Goal: Task Accomplishment & Management: Complete application form

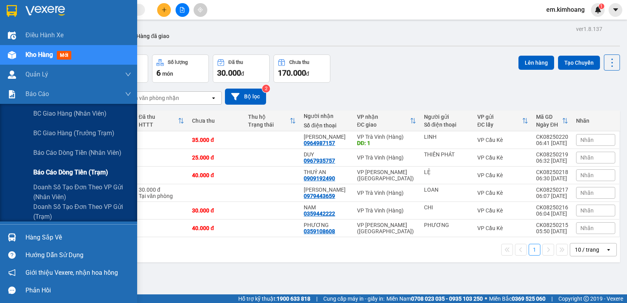
click at [47, 171] on span "Báo cáo dòng tiền (trạm)" at bounding box center [70, 172] width 75 height 10
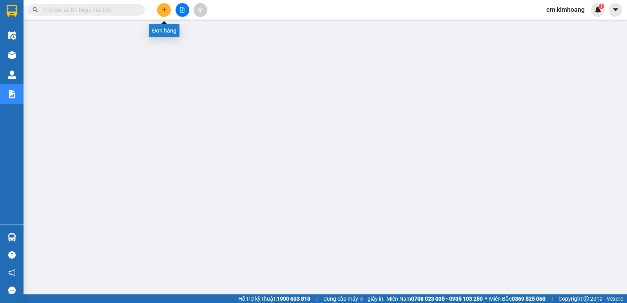
click at [166, 7] on button at bounding box center [164, 10] width 14 height 14
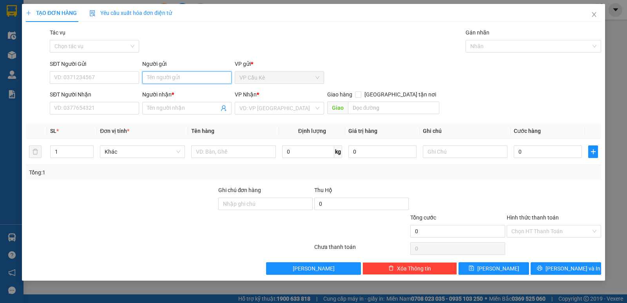
click at [190, 72] on input "Người gửi" at bounding box center [186, 77] width 89 height 13
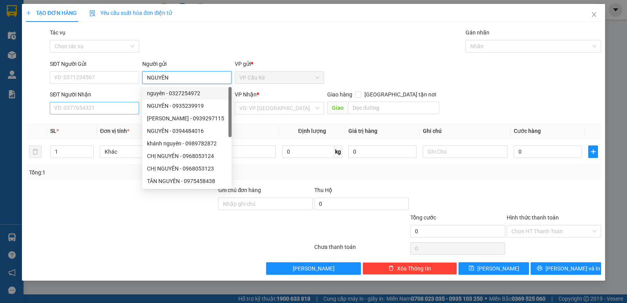
type input "NGUYÊN"
click at [131, 110] on input "SĐT Người Nhận" at bounding box center [94, 108] width 89 height 13
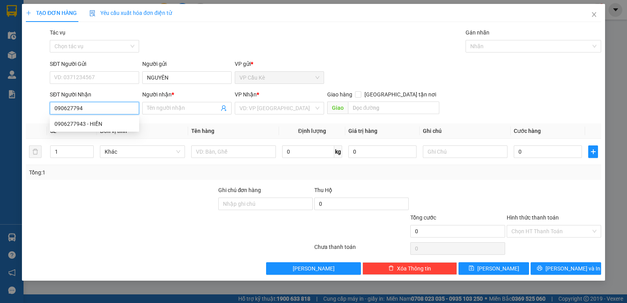
type input "0906277943"
click at [125, 123] on div "0906277943 - HIỀN" at bounding box center [95, 124] width 80 height 9
type input "HIỀN"
type input "35.000"
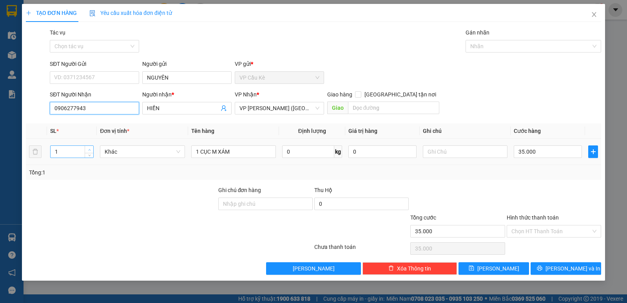
type input "0906277943"
type input "2"
click at [89, 149] on icon "up" at bounding box center [89, 150] width 3 height 3
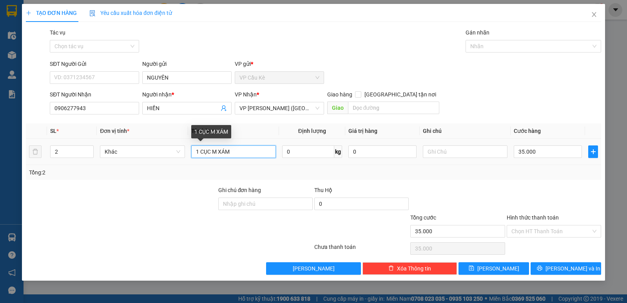
click at [199, 152] on input "1 CỤC M XÁM" at bounding box center [233, 151] width 85 height 13
click at [212, 148] on input "2 CỤC M XÁM" at bounding box center [233, 151] width 85 height 13
click at [255, 147] on input "2 BAO M XANHM XÁM" at bounding box center [233, 151] width 85 height 13
click at [199, 151] on input "2 BAO M XANH" at bounding box center [233, 151] width 85 height 13
click at [255, 151] on input "1 BAO M XANH" at bounding box center [233, 151] width 85 height 13
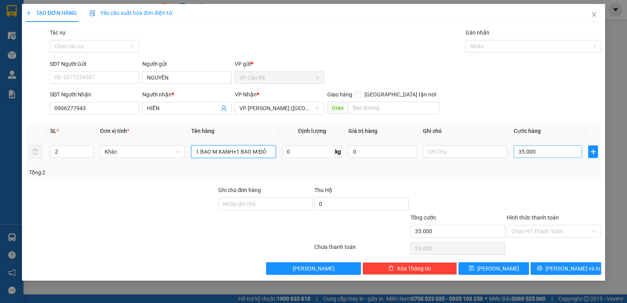
type input "1 BAO M XANH+1 BAO M ĐỎ"
click at [552, 151] on input "35.000" at bounding box center [548, 151] width 68 height 13
type input "0"
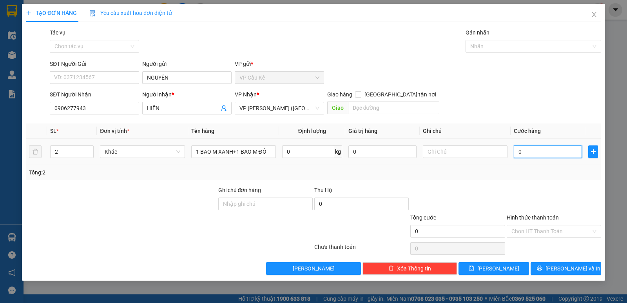
type input "1"
type input "01"
type input "11"
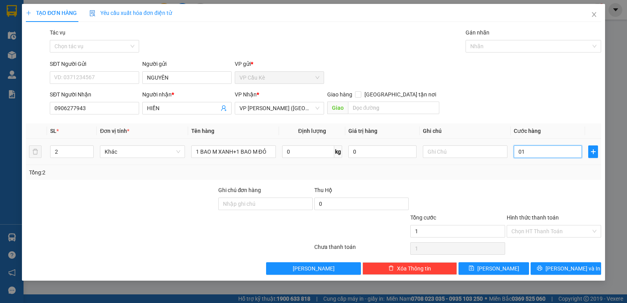
type input "011"
type input "111"
type input "0.111"
type input "1.110"
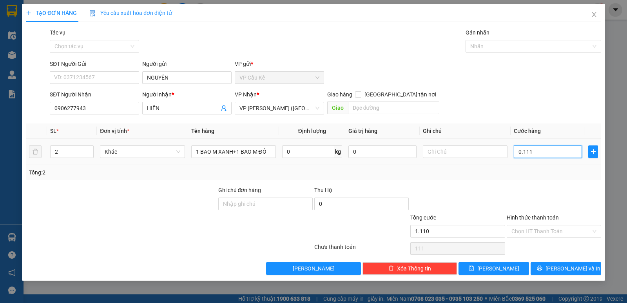
type input "1.110"
type input "01.110"
type input "111"
type input "0.111"
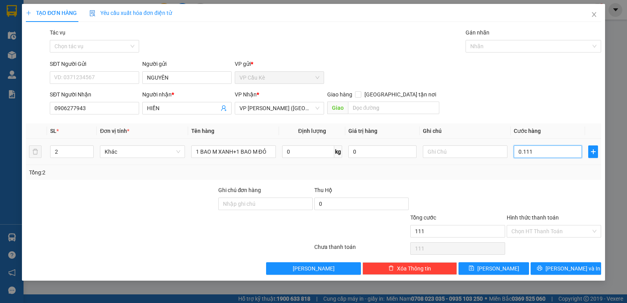
type input "11"
type input "011"
type input "1"
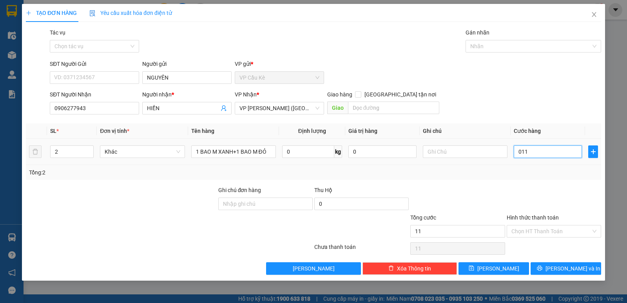
type input "01"
type input "11"
type input "011"
type input "110"
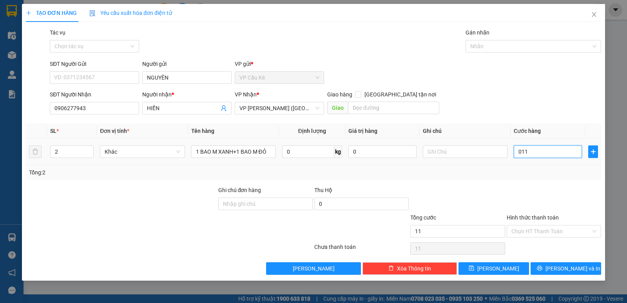
type input "110"
type input "0.110"
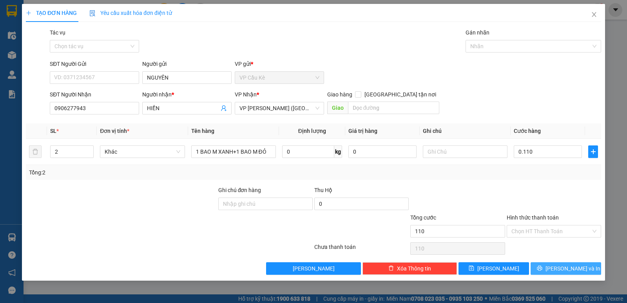
type input "110.000"
click at [560, 267] on button "[PERSON_NAME] và In" at bounding box center [566, 268] width 71 height 13
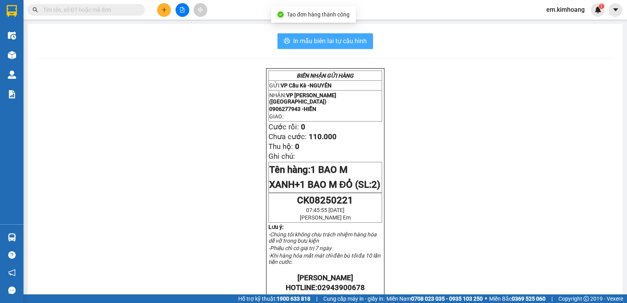
click at [329, 37] on span "In mẫu biên lai tự cấu hình" at bounding box center [330, 41] width 74 height 10
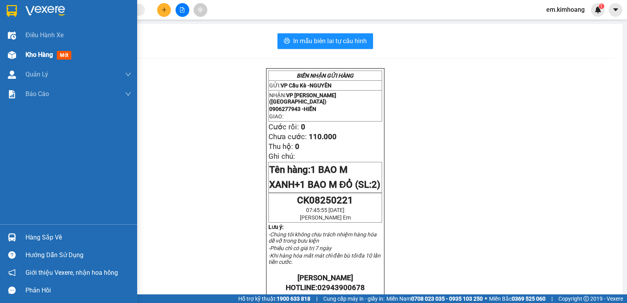
click at [43, 55] on span "Kho hàng" at bounding box center [38, 54] width 27 height 7
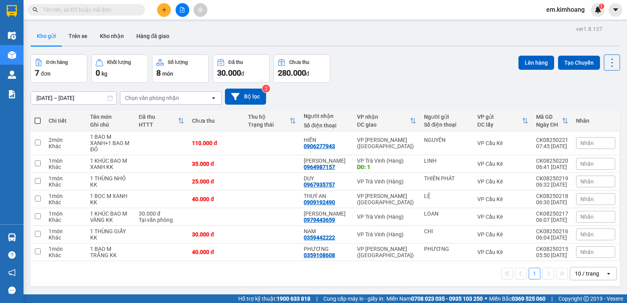
drag, startPoint x: 104, startPoint y: 32, endPoint x: 162, endPoint y: 80, distance: 75.5
click at [105, 36] on button "Kho nhận" at bounding box center [112, 36] width 36 height 19
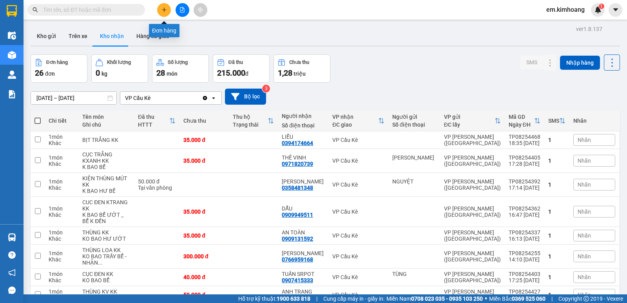
click at [164, 9] on icon "plus" at bounding box center [164, 9] width 5 height 5
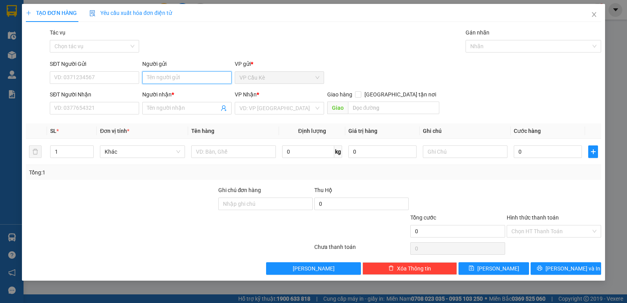
click at [185, 82] on input "Người gửi" at bounding box center [186, 77] width 89 height 13
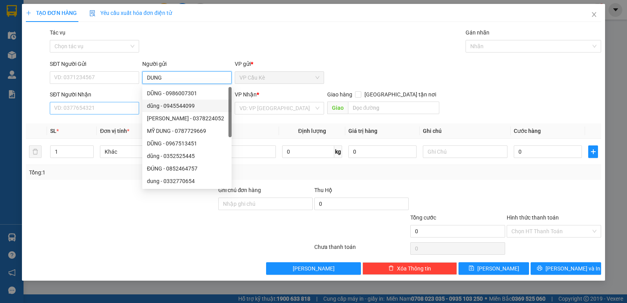
type input "DUNG"
click at [120, 109] on input "SĐT Người Nhận" at bounding box center [94, 108] width 89 height 13
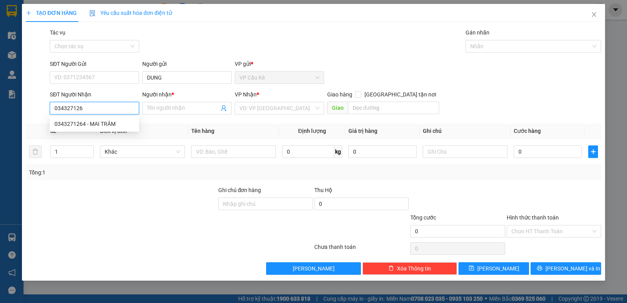
type input "0343271264"
click at [129, 124] on div "0343271264 - MAI TRÂM" at bounding box center [95, 124] width 80 height 9
type input "MAI TRÂM"
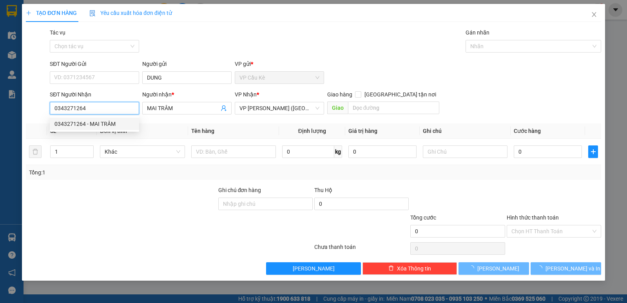
type input "35.000"
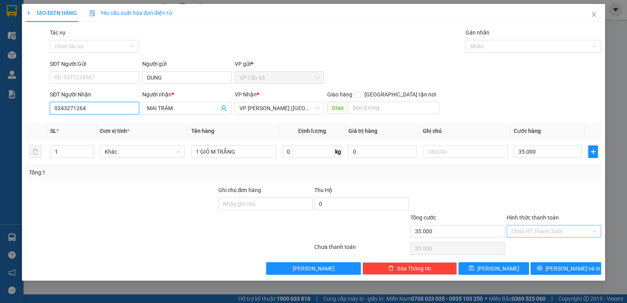
type input "0343271264"
click at [550, 233] on input "Hình thức thanh toán" at bounding box center [552, 231] width 80 height 12
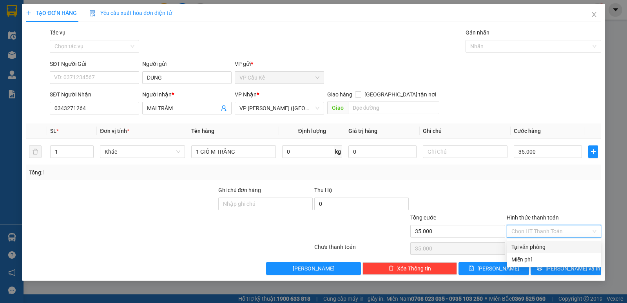
click at [554, 244] on div "Tại văn phòng" at bounding box center [554, 247] width 85 height 9
type input "0"
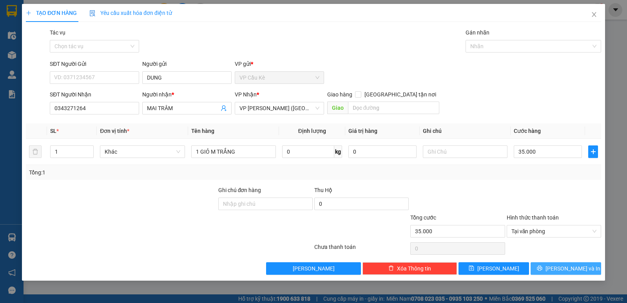
click at [558, 266] on button "[PERSON_NAME] và In" at bounding box center [566, 268] width 71 height 13
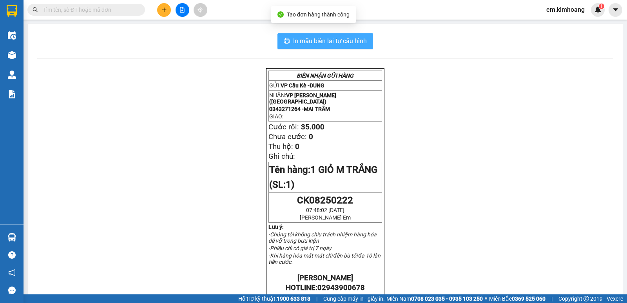
click at [325, 42] on span "In mẫu biên lai tự cấu hình" at bounding box center [330, 41] width 74 height 10
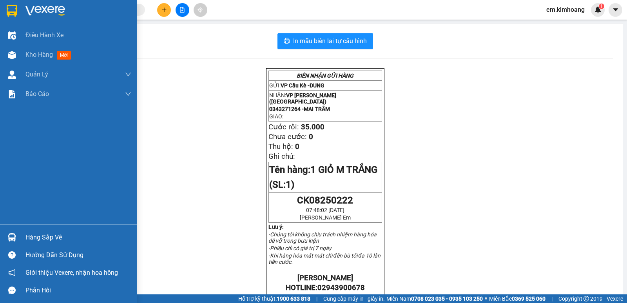
click at [47, 232] on div "Hàng sắp về" at bounding box center [78, 238] width 106 height 12
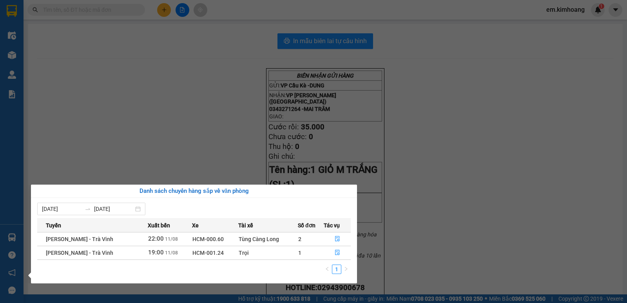
click at [177, 110] on section "Kết quả tìm kiếm ( 0 ) Bộ lọc No Data em.[PERSON_NAME] 1 Điều hành xe Kho hàng …" at bounding box center [313, 151] width 627 height 303
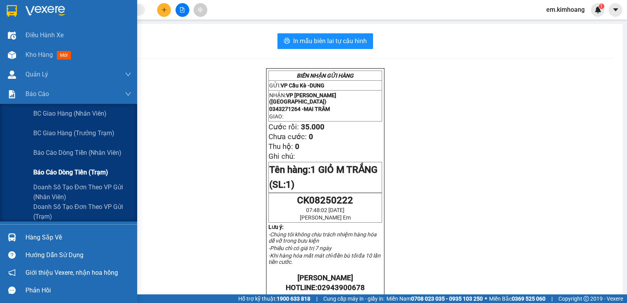
click at [60, 172] on span "Báo cáo dòng tiền (trạm)" at bounding box center [70, 172] width 75 height 10
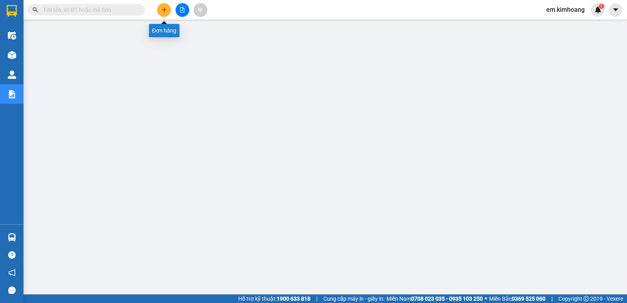
click at [162, 10] on icon "plus" at bounding box center [164, 9] width 4 height 0
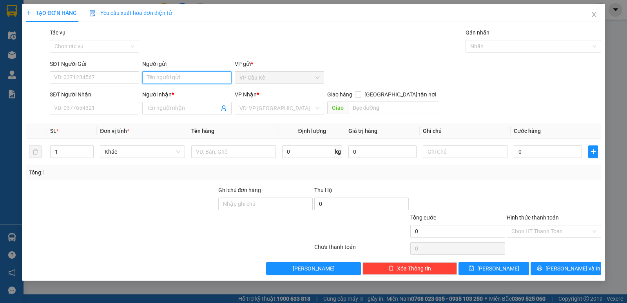
click at [215, 79] on input "Người gửi" at bounding box center [186, 77] width 89 height 13
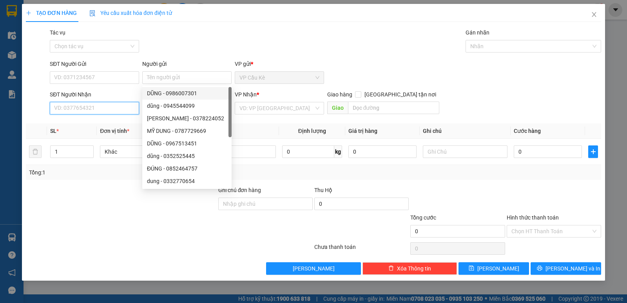
click at [122, 104] on input "SĐT Người Nhận" at bounding box center [94, 108] width 89 height 13
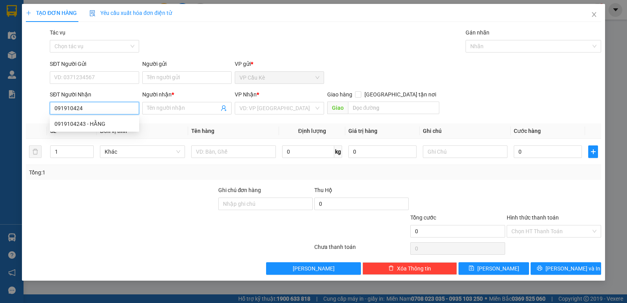
type input "0919104243"
click at [134, 125] on div "0919104243 - HẰNG" at bounding box center [95, 124] width 80 height 9
type input "HẰNG"
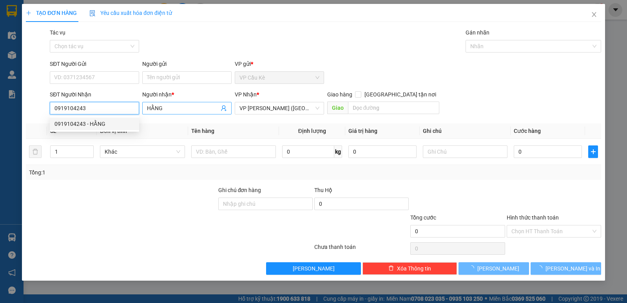
type input "40.000"
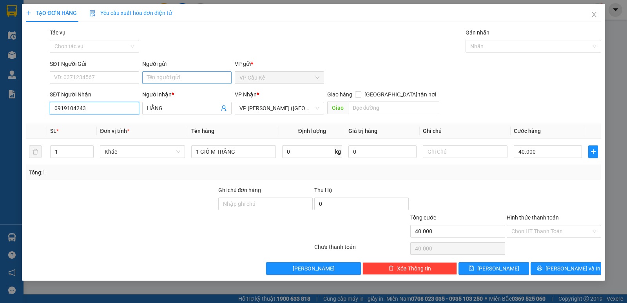
type input "0919104243"
click at [176, 76] on input "Người gửi" at bounding box center [186, 77] width 89 height 13
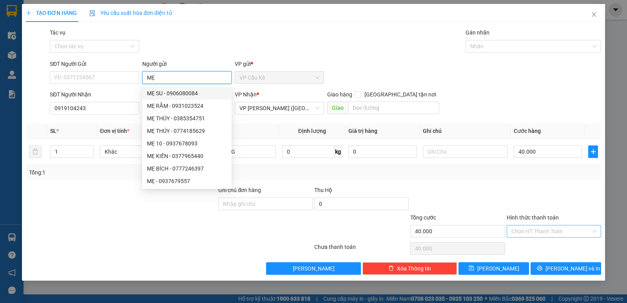
type input "MẸ"
drag, startPoint x: 552, startPoint y: 232, endPoint x: 553, endPoint y: 237, distance: 5.1
click at [552, 234] on input "Hình thức thanh toán" at bounding box center [552, 231] width 80 height 12
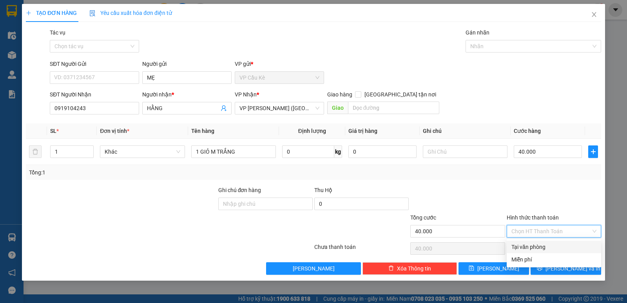
click at [556, 245] on div "Tại văn phòng" at bounding box center [554, 247] width 85 height 9
type input "0"
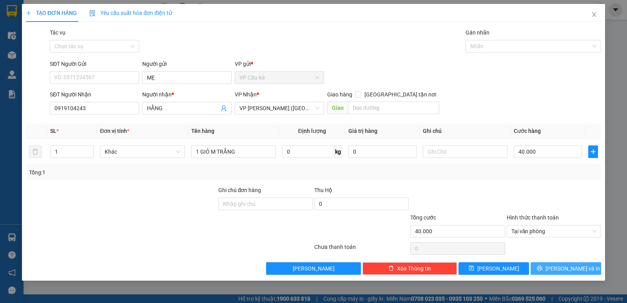
click at [542, 269] on icon "printer" at bounding box center [539, 268] width 5 height 5
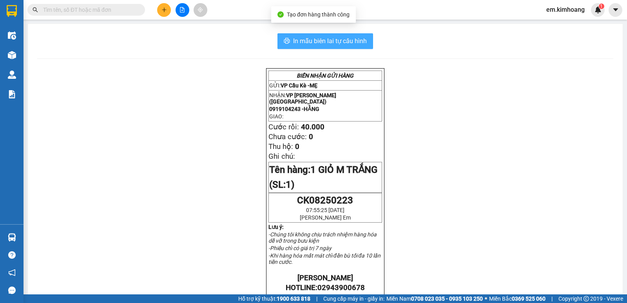
click at [284, 43] on icon "printer" at bounding box center [287, 41] width 6 height 6
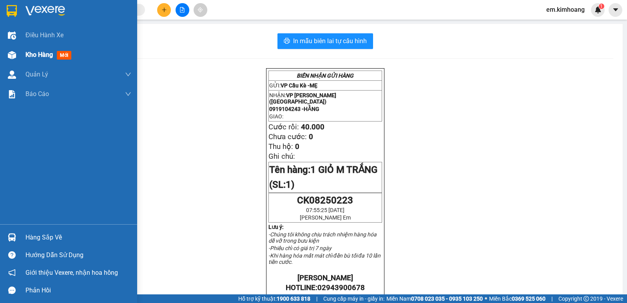
click at [46, 53] on span "Kho hàng" at bounding box center [38, 54] width 27 height 7
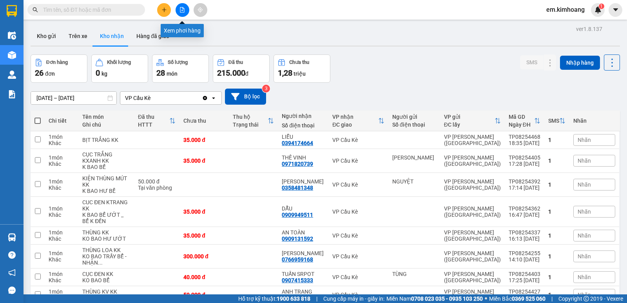
click at [184, 7] on icon "file-add" at bounding box center [182, 9] width 5 height 5
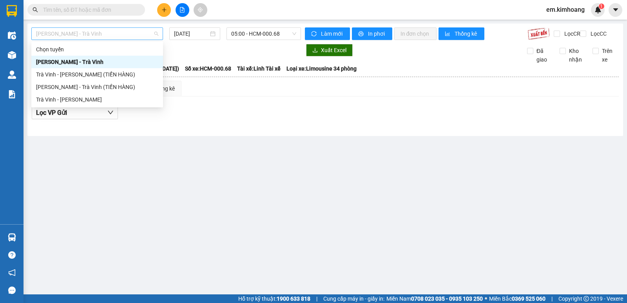
click at [142, 32] on span "[PERSON_NAME] - Trà Vinh" at bounding box center [97, 34] width 122 height 12
click at [122, 100] on div "Trà Vinh - [PERSON_NAME]" at bounding box center [97, 99] width 122 height 9
type input "[DATE]"
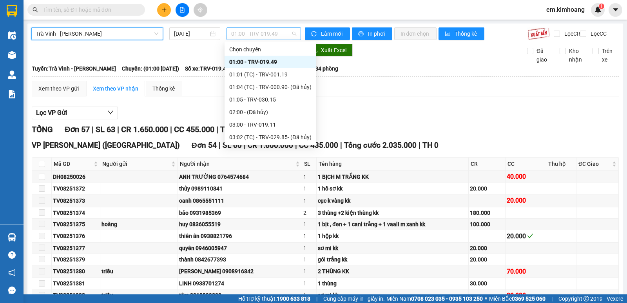
click at [238, 29] on span "01:00 - TRV-019.49" at bounding box center [263, 34] width 65 height 12
click at [260, 120] on div "03:00 - TRV-019.11" at bounding box center [271, 124] width 92 height 13
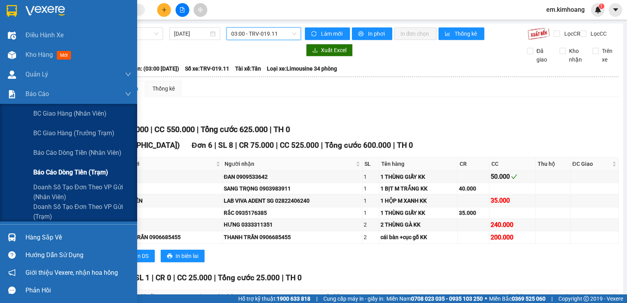
click at [48, 170] on span "Báo cáo dòng tiền (trạm)" at bounding box center [70, 172] width 75 height 10
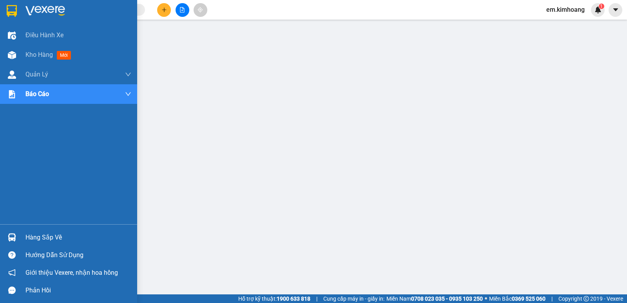
click at [44, 232] on div "Hàng sắp về" at bounding box center [78, 238] width 106 height 12
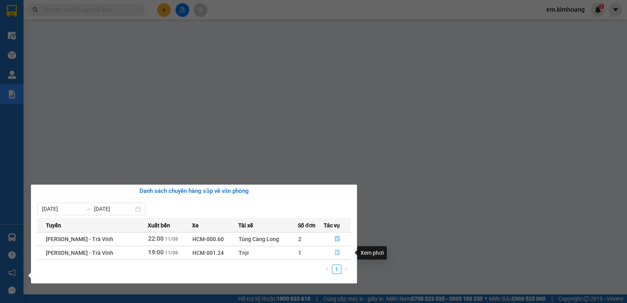
click at [335, 253] on icon "file-done" at bounding box center [337, 252] width 5 height 5
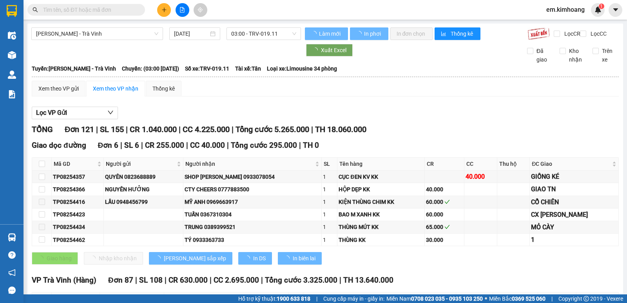
type input "[DATE]"
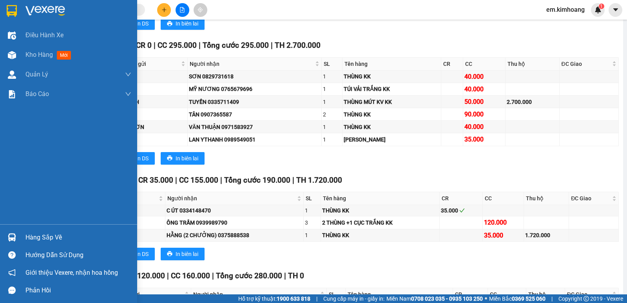
scroll to position [1775, 0]
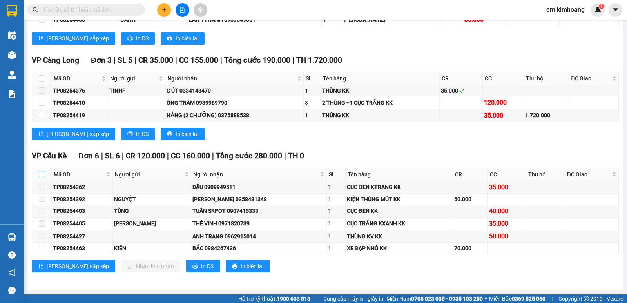
click at [40, 174] on input "checkbox" at bounding box center [42, 174] width 6 height 6
checkbox input "true"
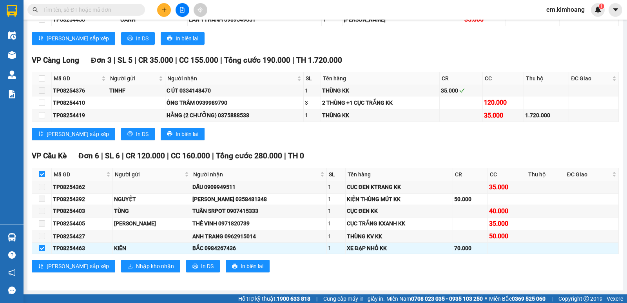
checkbox input "true"
click at [40, 174] on input "checkbox" at bounding box center [42, 174] width 6 height 6
checkbox input "false"
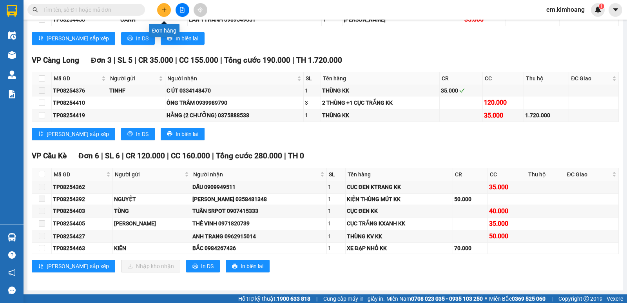
click at [164, 10] on icon "plus" at bounding box center [164, 9] width 4 height 0
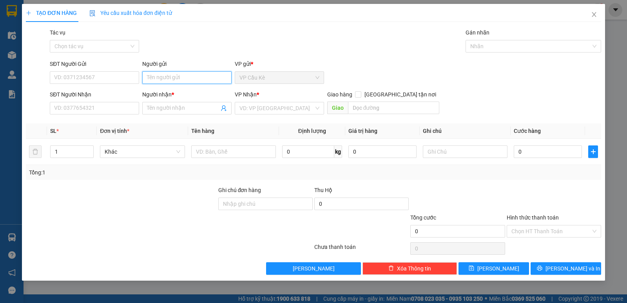
drag, startPoint x: 200, startPoint y: 73, endPoint x: 202, endPoint y: 44, distance: 29.9
click at [200, 71] on input "Người gửi" at bounding box center [186, 77] width 89 height 13
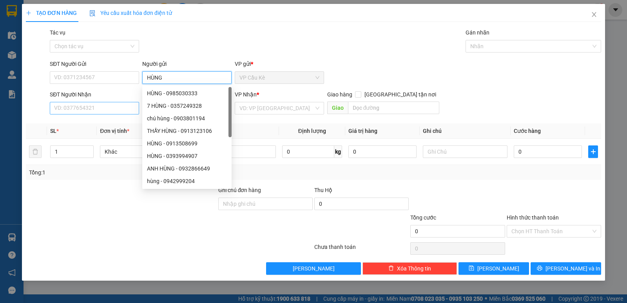
type input "HÙNG"
click at [114, 111] on input "SĐT Người Nhận" at bounding box center [94, 108] width 89 height 13
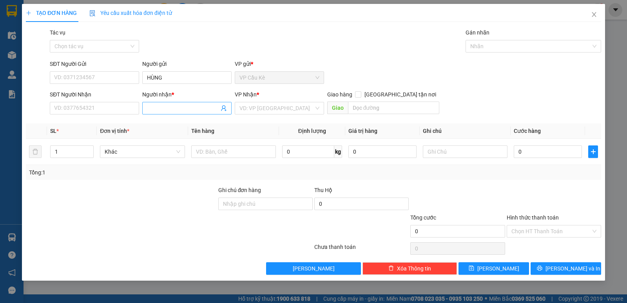
click at [193, 113] on span at bounding box center [186, 108] width 89 height 13
type input "MINH NHÂN"
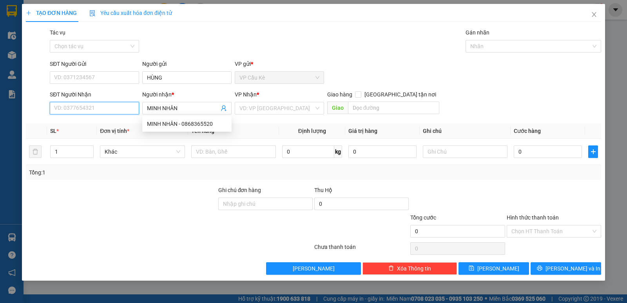
click at [119, 113] on input "SĐT Người Nhận" at bounding box center [94, 108] width 89 height 13
type input "0358372598"
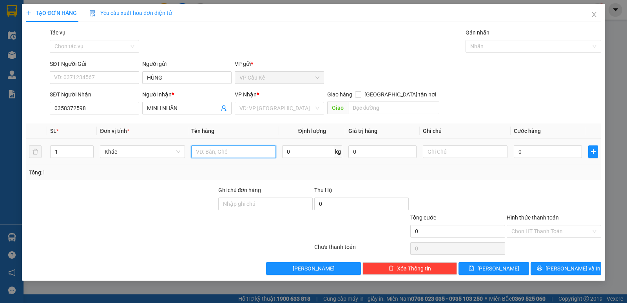
click at [235, 153] on input "text" at bounding box center [233, 151] width 85 height 13
type input "1 BAO THƯ KK"
type input "3"
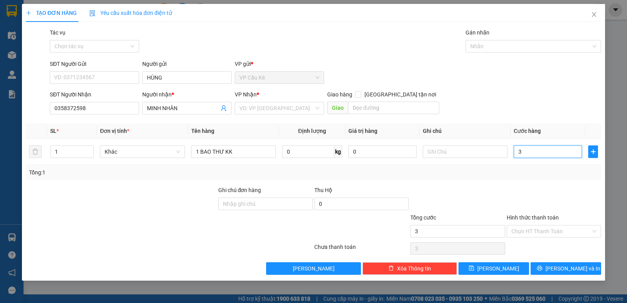
type input "35"
type input "35.000"
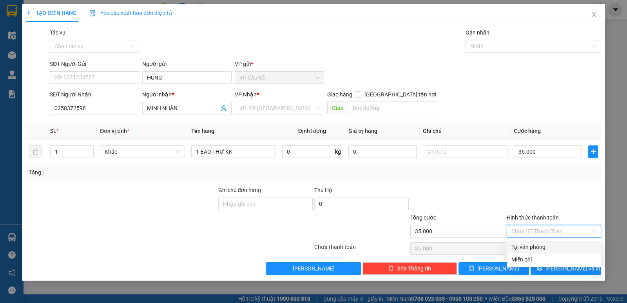
click at [567, 233] on input "Hình thức thanh toán" at bounding box center [552, 231] width 80 height 12
click at [569, 249] on div "Tại văn phòng" at bounding box center [554, 247] width 85 height 9
type input "0"
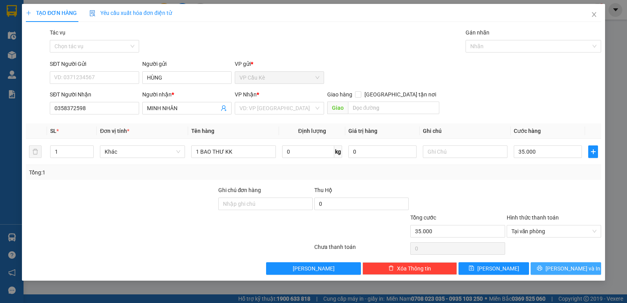
click at [575, 271] on span "[PERSON_NAME] và In" at bounding box center [573, 268] width 55 height 9
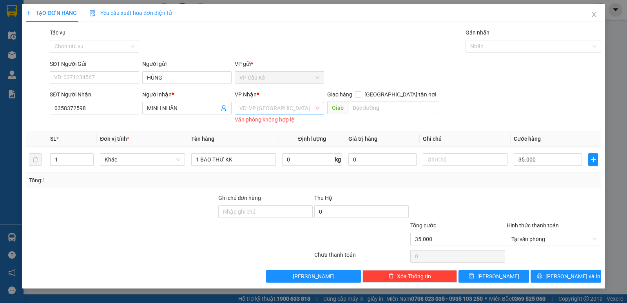
click at [288, 109] on input "search" at bounding box center [277, 108] width 75 height 12
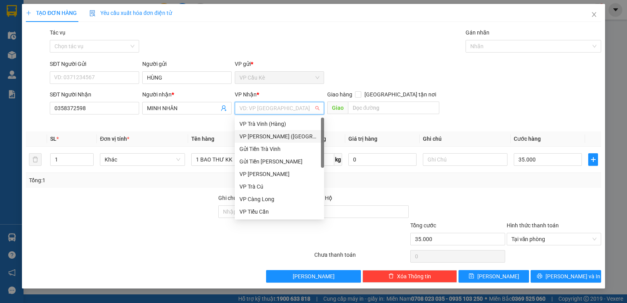
click at [283, 137] on div "VP [PERSON_NAME] ([GEOGRAPHIC_DATA])" at bounding box center [280, 136] width 80 height 9
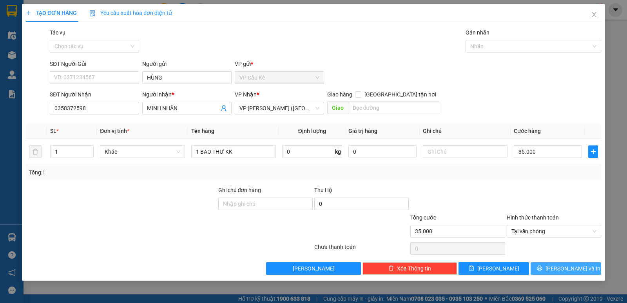
click at [559, 265] on button "[PERSON_NAME] và In" at bounding box center [566, 268] width 71 height 13
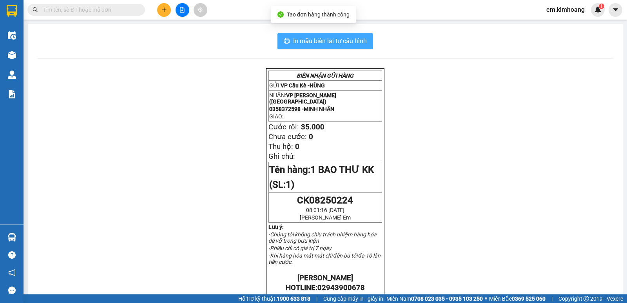
click at [322, 38] on span "In mẫu biên lai tự cấu hình" at bounding box center [330, 41] width 74 height 10
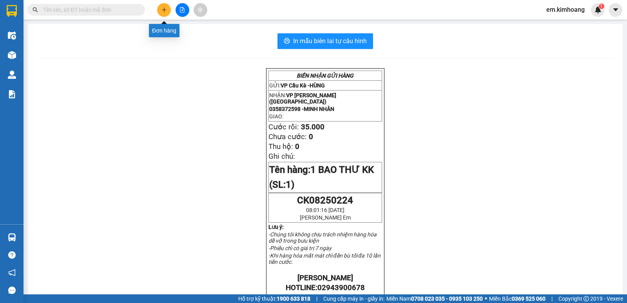
click at [162, 11] on icon "plus" at bounding box center [164, 9] width 5 height 5
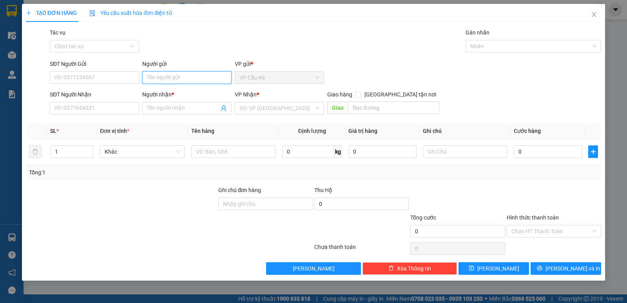
click at [211, 76] on input "Người gửi" at bounding box center [186, 77] width 89 height 13
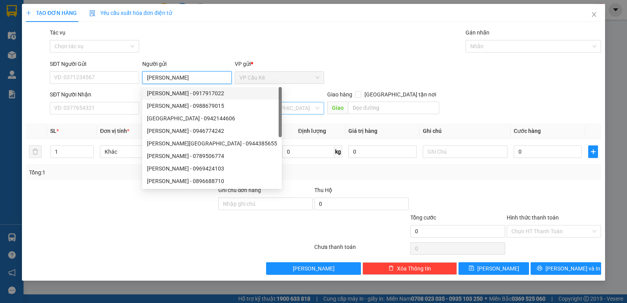
type input "[PERSON_NAME]"
click at [270, 108] on input "search" at bounding box center [277, 108] width 75 height 12
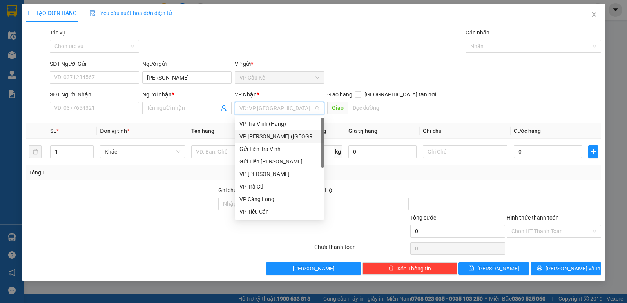
click at [278, 133] on div "VP [PERSON_NAME] ([GEOGRAPHIC_DATA])" at bounding box center [280, 136] width 80 height 9
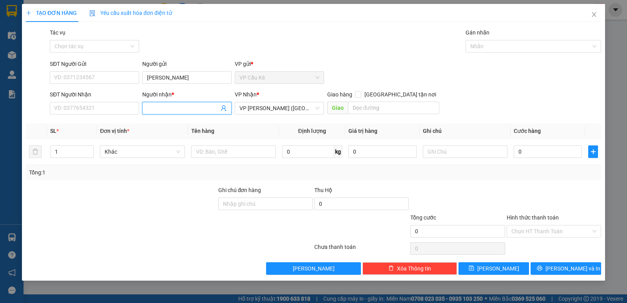
click at [185, 106] on input "Người nhận *" at bounding box center [183, 108] width 72 height 9
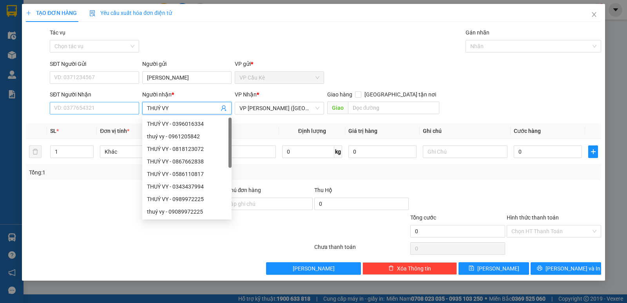
type input "THUÝ VY"
click at [103, 107] on input "SĐT Người Nhận" at bounding box center [94, 108] width 89 height 13
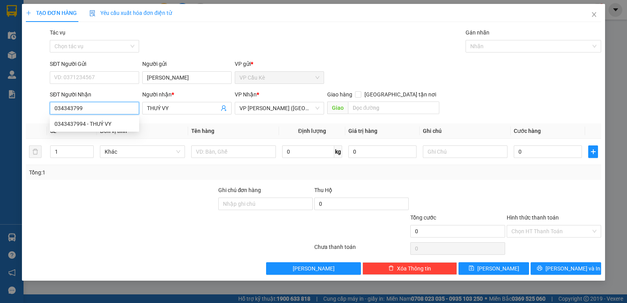
type input "0343437994"
click at [124, 122] on div "0343437994 - THUÝ VY" at bounding box center [95, 124] width 80 height 9
type input "40.000"
type input "0343437994"
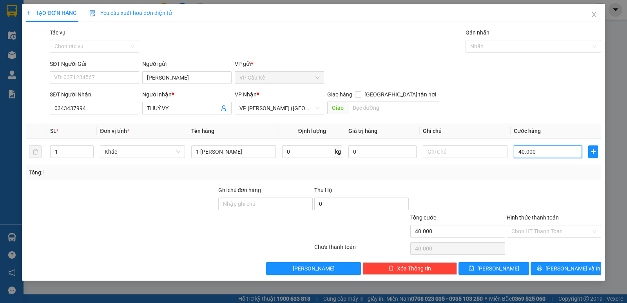
type input "0"
type input "3"
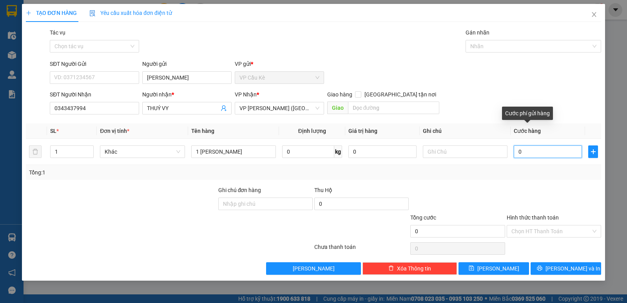
type input "03"
type input "35"
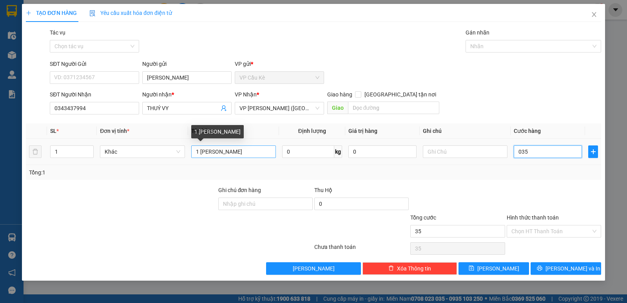
type input "035"
type input "35.000"
click at [249, 155] on input "1 [PERSON_NAME]" at bounding box center [233, 151] width 85 height 13
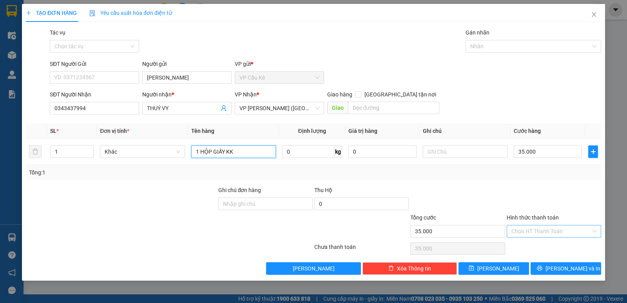
type input "1 HỘP GIẤY KK"
drag, startPoint x: 532, startPoint y: 231, endPoint x: 529, endPoint y: 246, distance: 15.1
click at [531, 232] on input "Hình thức thanh toán" at bounding box center [552, 231] width 80 height 12
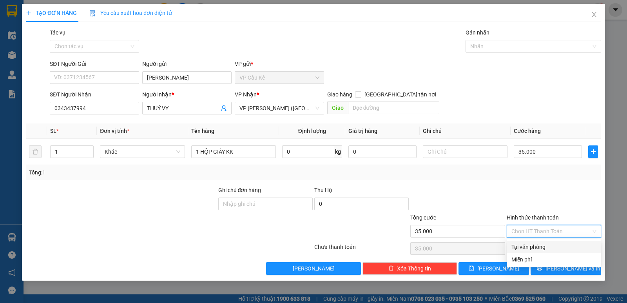
click at [530, 247] on div "Tại văn phòng" at bounding box center [554, 247] width 85 height 9
type input "0"
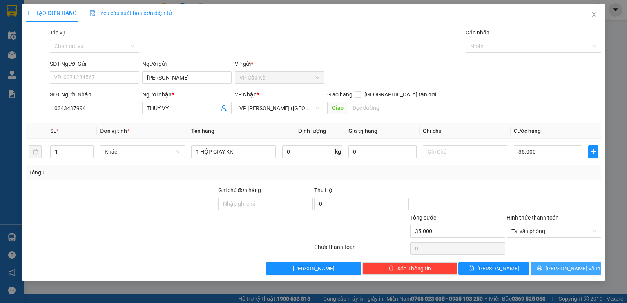
click at [544, 267] on button "[PERSON_NAME] và In" at bounding box center [566, 268] width 71 height 13
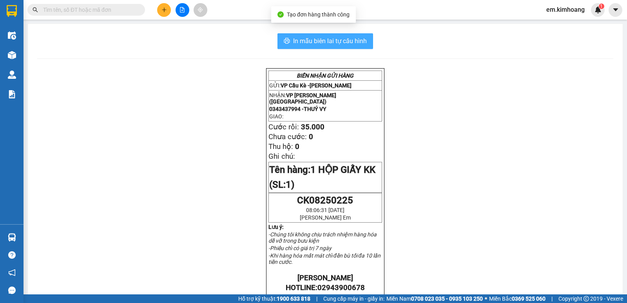
click at [325, 39] on span "In mẫu biên lai tự cấu hình" at bounding box center [330, 41] width 74 height 10
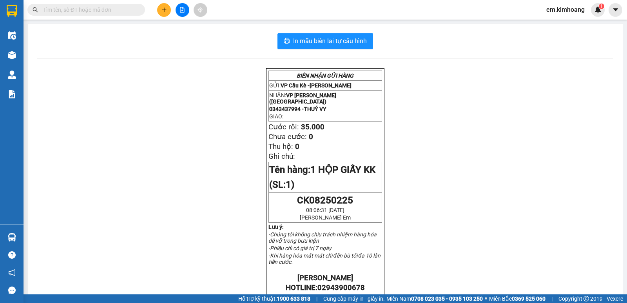
click at [433, 56] on div "In mẫu biên lai tự cấu hình BIÊN NHẬN GỬI HÀNG GỬI: VP Cầu Kè - [PERSON_NAME] N…" at bounding box center [325, 274] width 595 height 500
drag, startPoint x: 433, startPoint y: 56, endPoint x: 507, endPoint y: 4, distance: 91.0
click at [440, 47] on div "In mẫu biên lai tự cấu hình BIÊN NHẬN GỬI HÀNG GỬI: VP Cầu Kè - [PERSON_NAME] N…" at bounding box center [325, 274] width 595 height 500
drag, startPoint x: 583, startPoint y: 8, endPoint x: 588, endPoint y: -34, distance: 42.2
click at [588, 0] on html "Kết quả tìm kiếm ( 0 ) Bộ lọc No Data em.[PERSON_NAME] 1 Điều hành xe Kho hàng …" at bounding box center [313, 151] width 627 height 303
